Goal: Navigation & Orientation: Find specific page/section

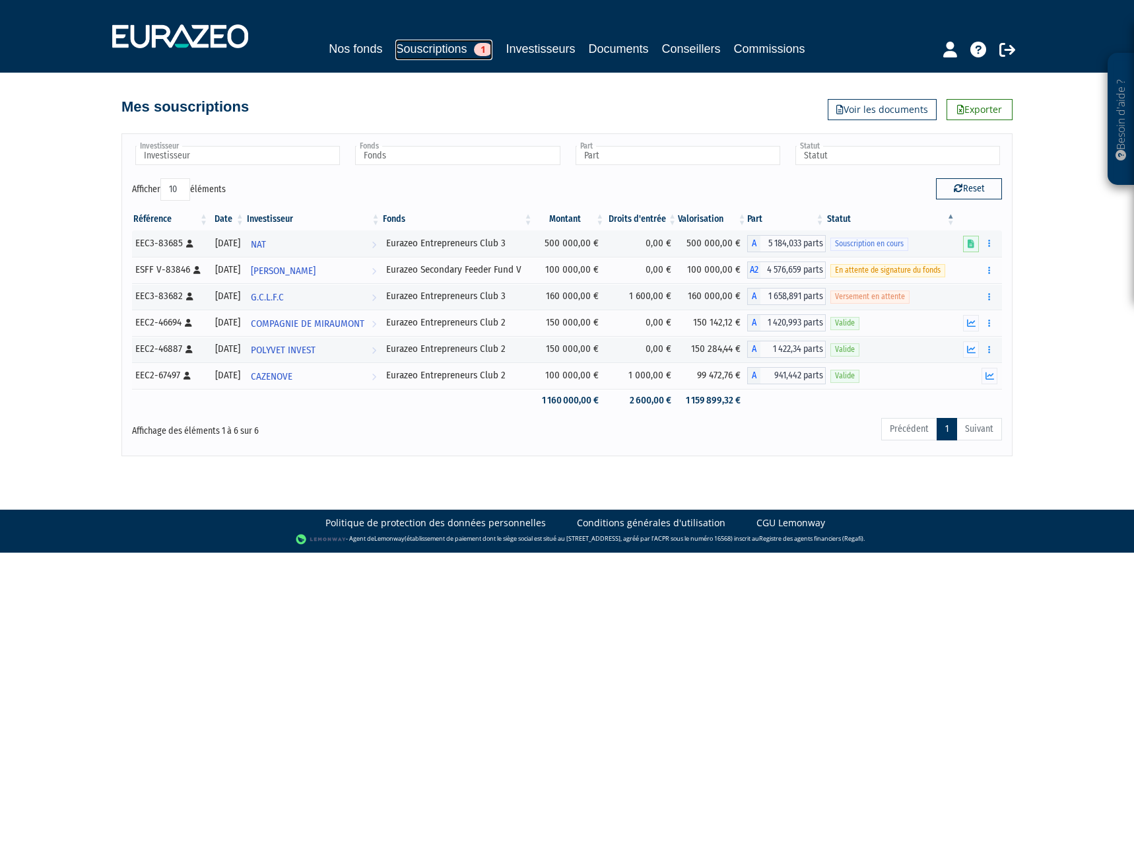
click at [439, 53] on link "Souscriptions 1" at bounding box center [443, 50] width 97 height 20
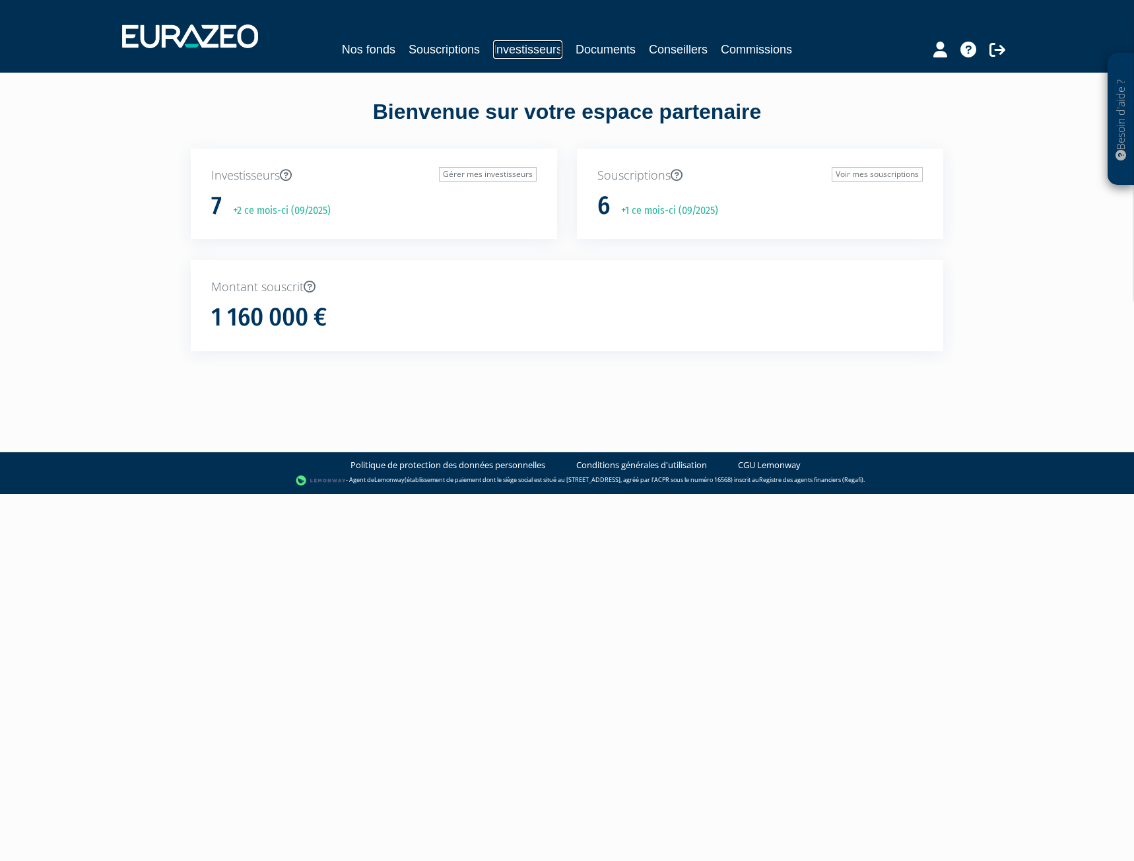
click at [535, 51] on link "Investisseurs" at bounding box center [527, 49] width 69 height 18
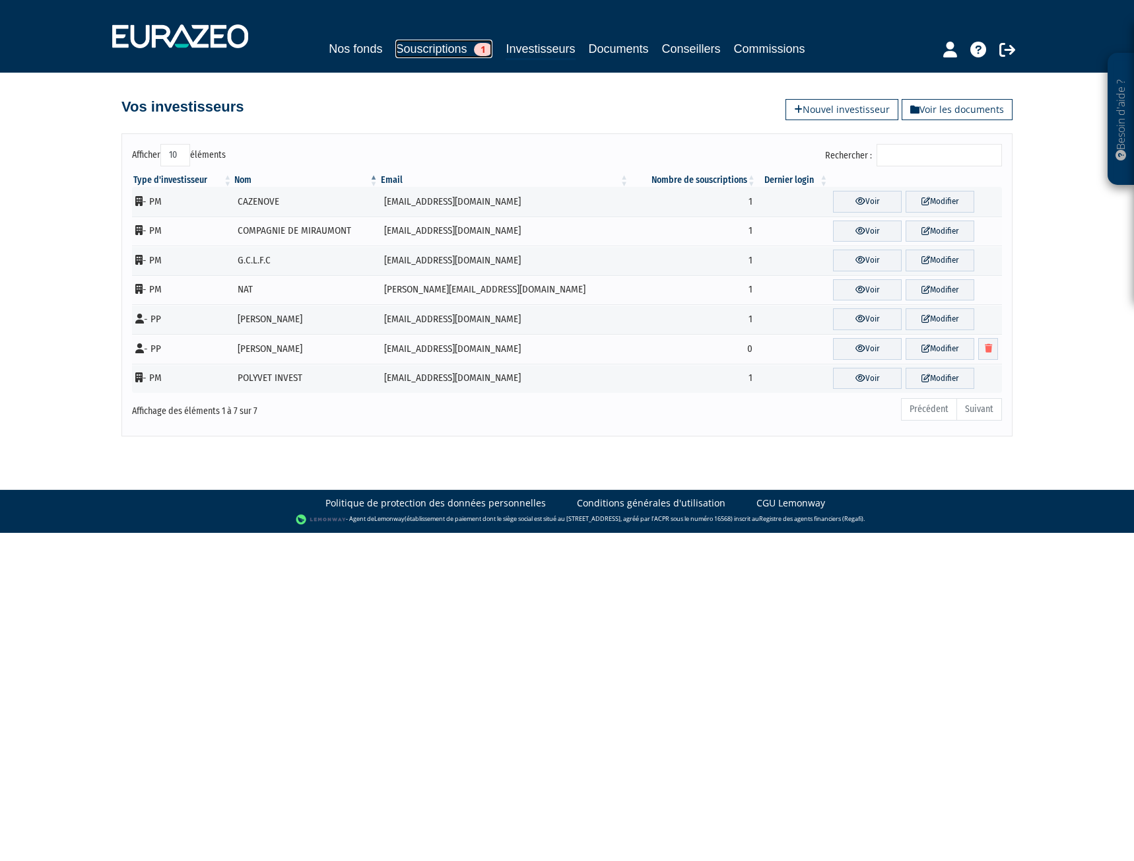
click at [419, 55] on link "Souscriptions 1" at bounding box center [443, 49] width 97 height 18
